Goal: Check status: Check status

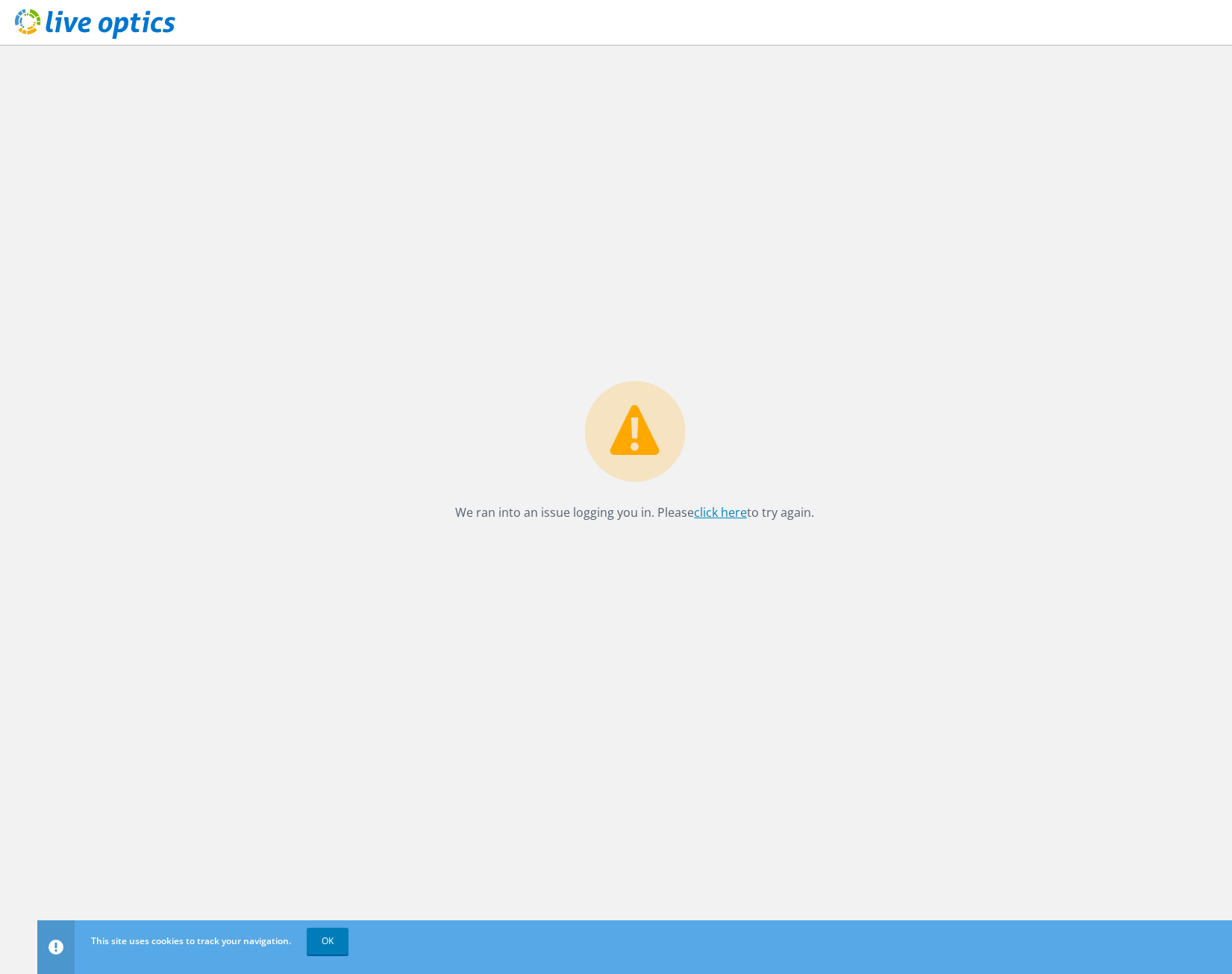
click at [727, 508] on link "click here" at bounding box center [720, 512] width 53 height 16
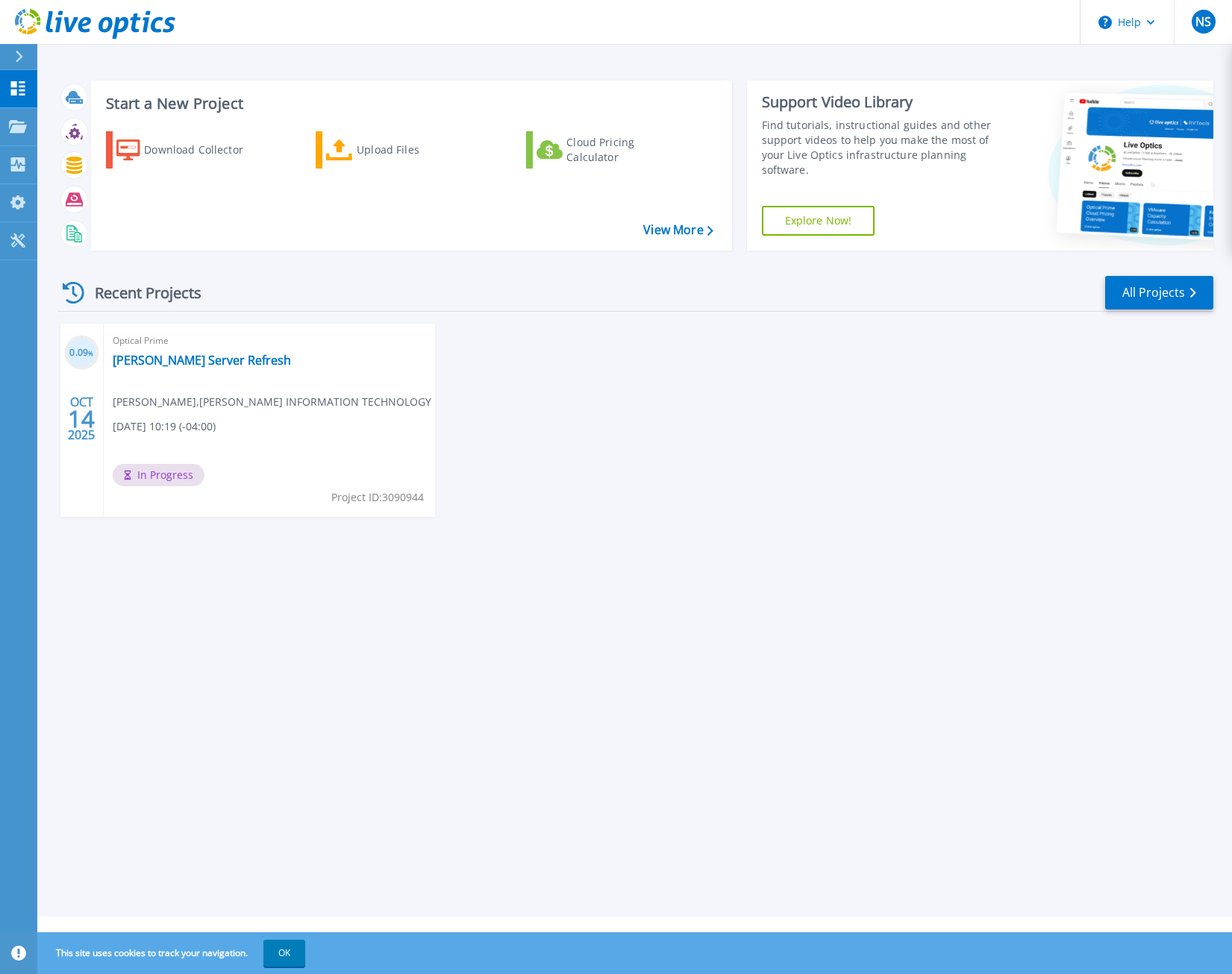
click at [163, 474] on span "In Progress" at bounding box center [159, 475] width 92 height 22
click at [183, 353] on link "[PERSON_NAME] Server Refresh" at bounding box center [202, 360] width 178 height 15
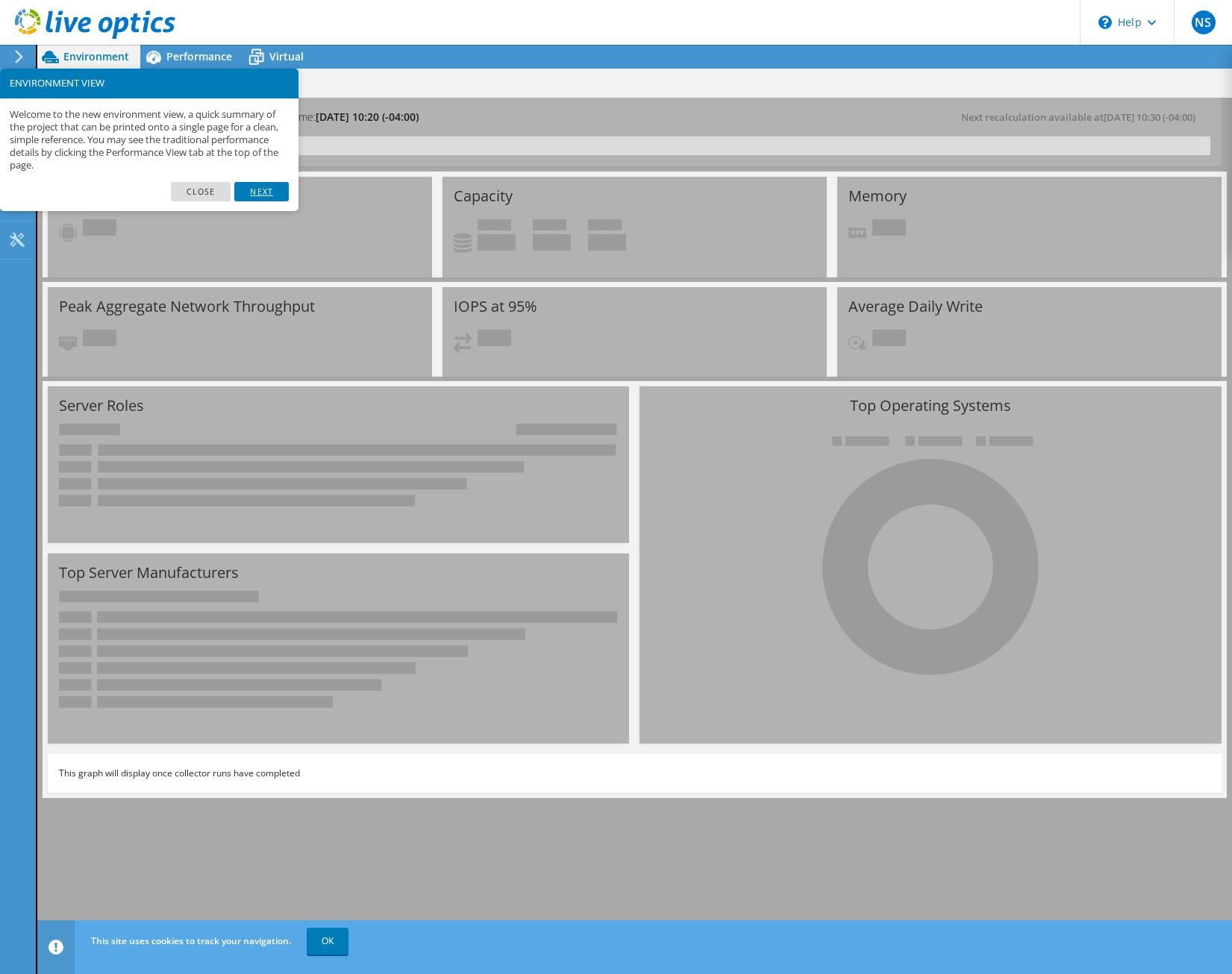
click at [255, 193] on link "Next" at bounding box center [261, 191] width 53 height 19
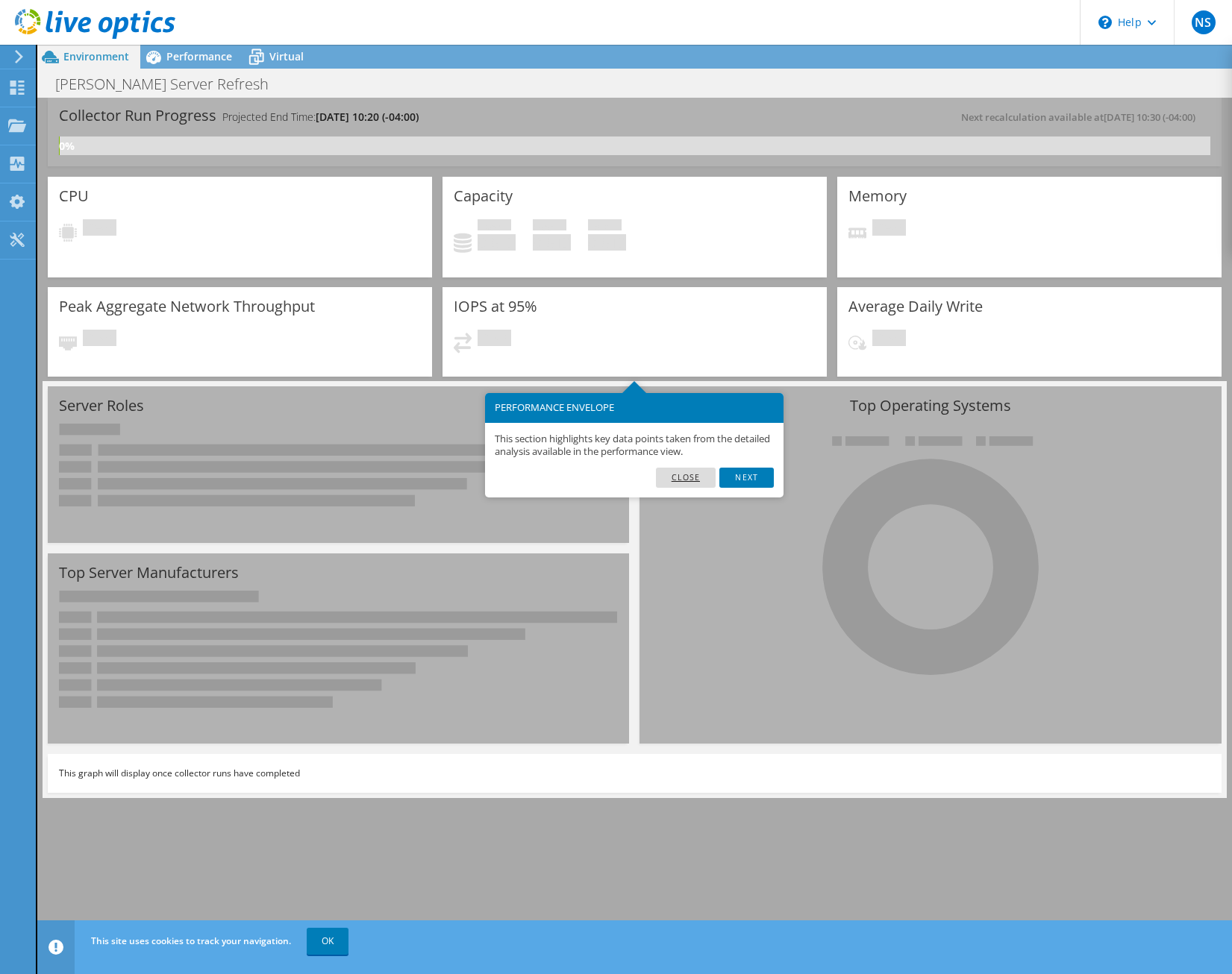
click at [672, 475] on link "Close" at bounding box center [686, 477] width 60 height 19
